Goal: Check status: Check status

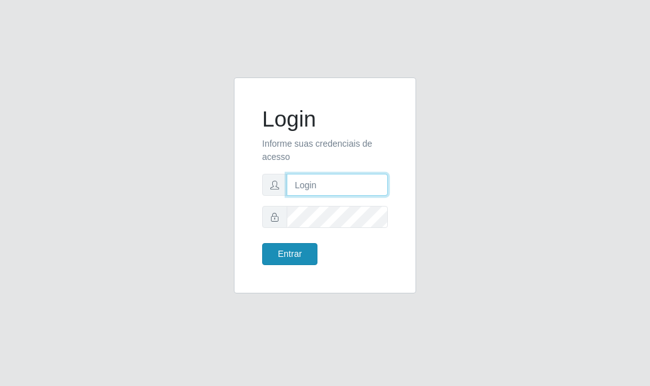
type input "[PERSON_NAME]"
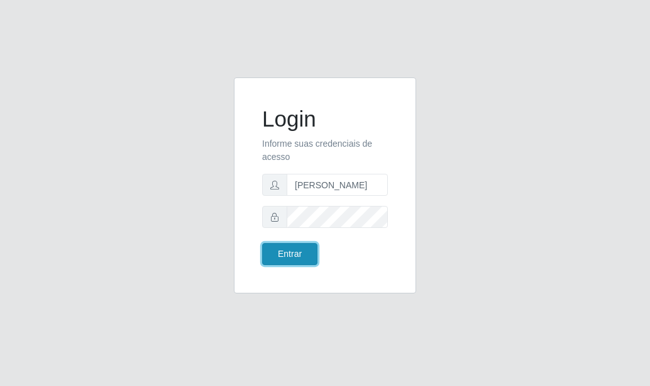
click at [296, 247] on button "Entrar" at bounding box center [289, 254] width 55 height 22
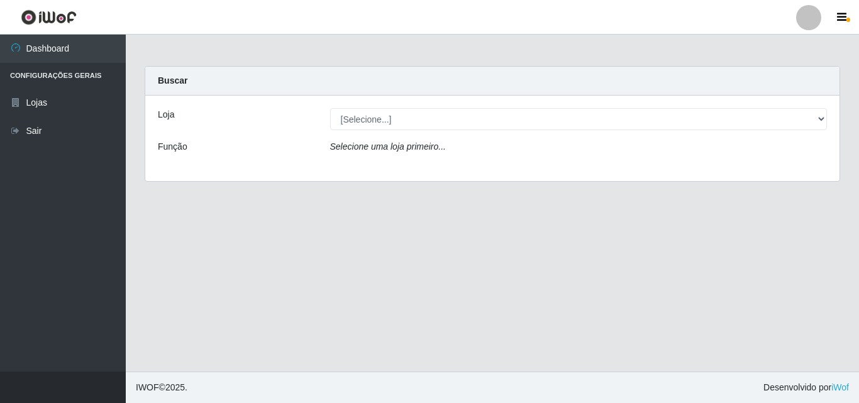
click at [521, 136] on div "Loja [Selecione...] Supermercado [GEOGRAPHIC_DATA] - Unidade Centro Função Sele…" at bounding box center [492, 139] width 694 height 86
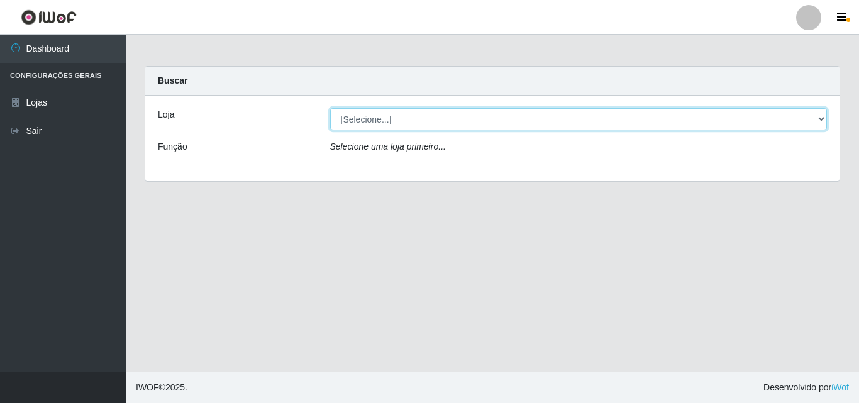
click at [511, 121] on select "[Selecione...] Supermercado [GEOGRAPHIC_DATA]" at bounding box center [579, 119] width 498 height 22
select select "166"
click at [330, 108] on select "[Selecione...] Supermercado [GEOGRAPHIC_DATA]" at bounding box center [579, 119] width 498 height 22
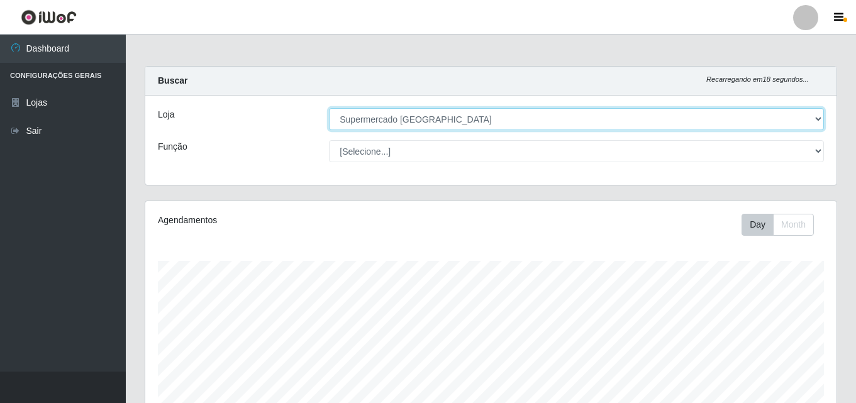
scroll to position [208, 0]
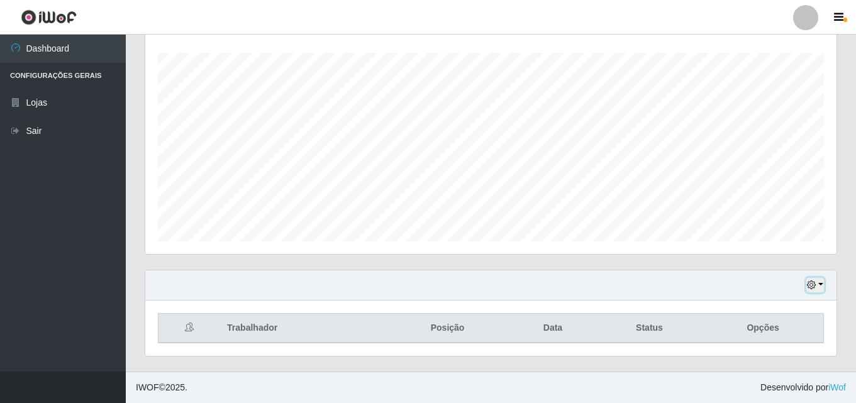
click at [650, 281] on button "button" at bounding box center [815, 285] width 18 height 14
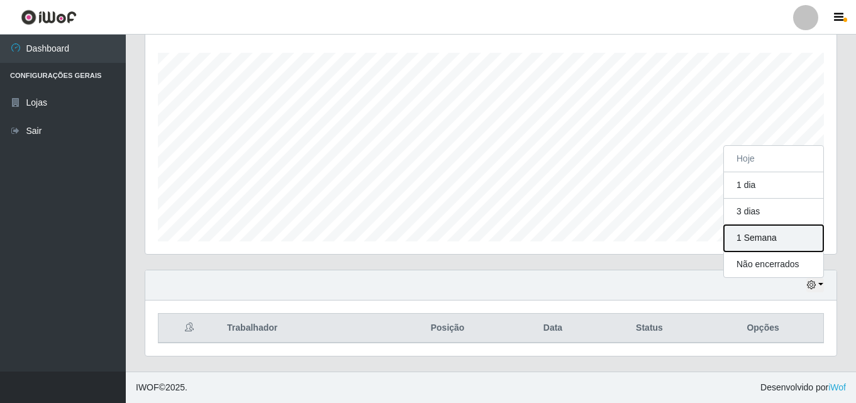
click at [650, 233] on button "1 Semana" at bounding box center [773, 238] width 99 height 26
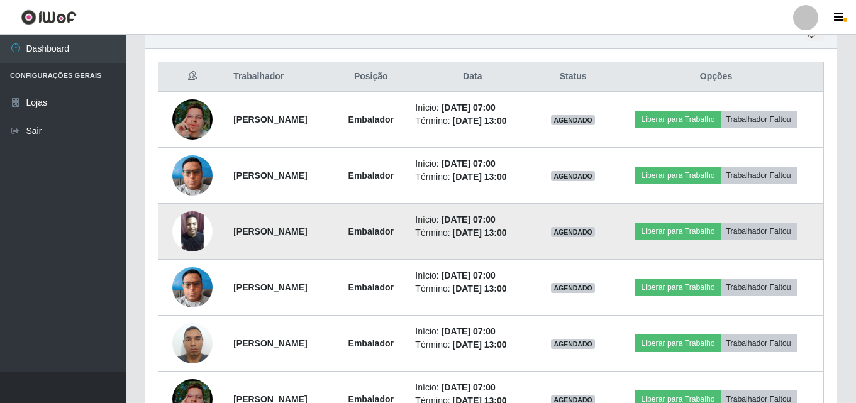
scroll to position [523, 0]
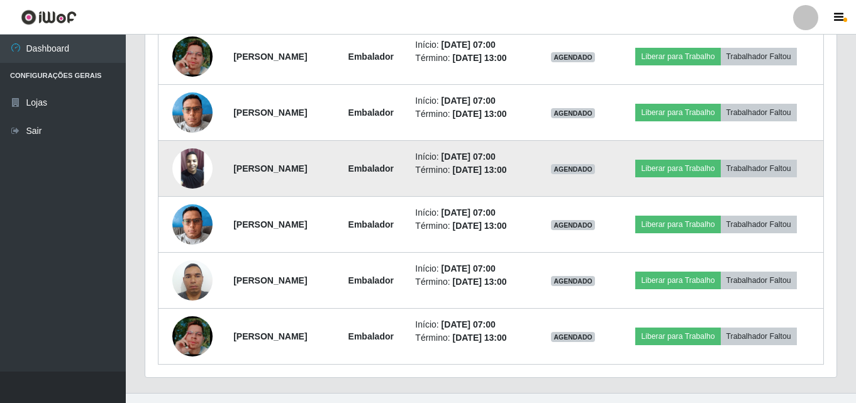
click at [187, 176] on img at bounding box center [192, 168] width 40 height 40
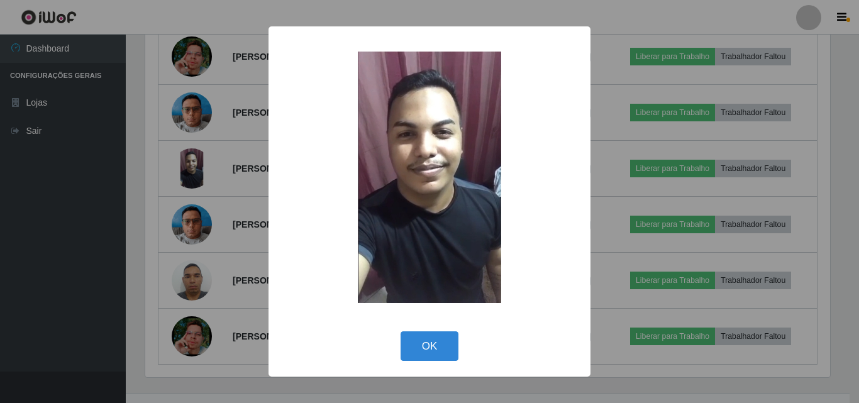
click at [143, 177] on div "× OK Cancel" at bounding box center [429, 201] width 859 height 403
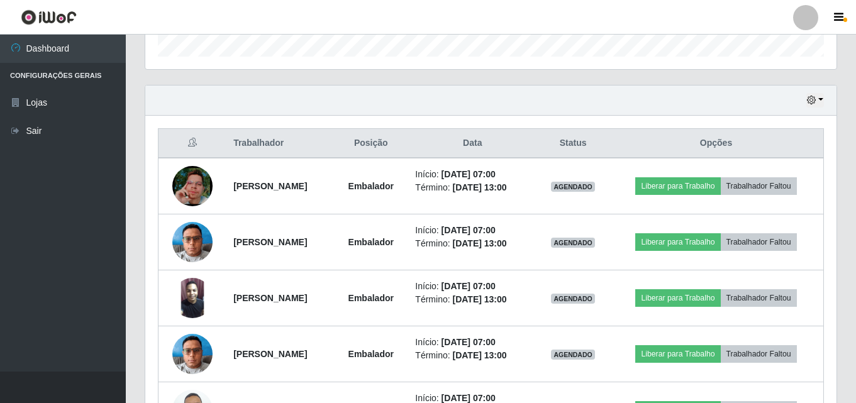
scroll to position [398, 0]
